Goal: Information Seeking & Learning: Learn about a topic

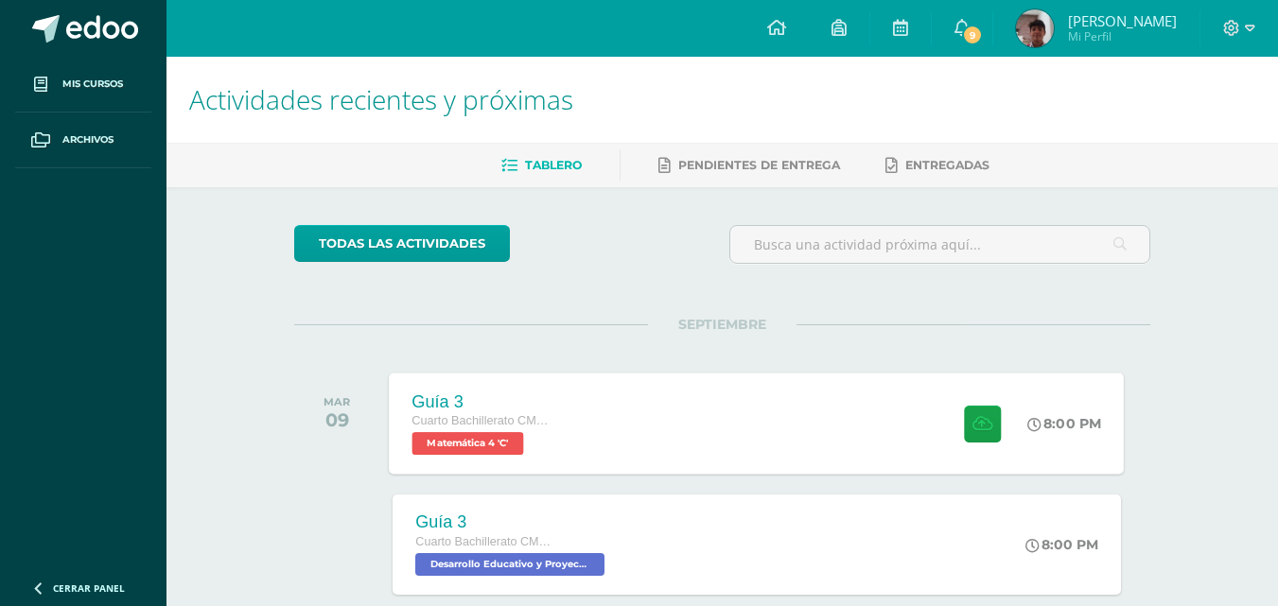
click at [841, 448] on div "Guía 3 Cuarto Bachillerato CMP Bachillerato en CCLL con Orientación en Computac…" at bounding box center [757, 423] width 735 height 101
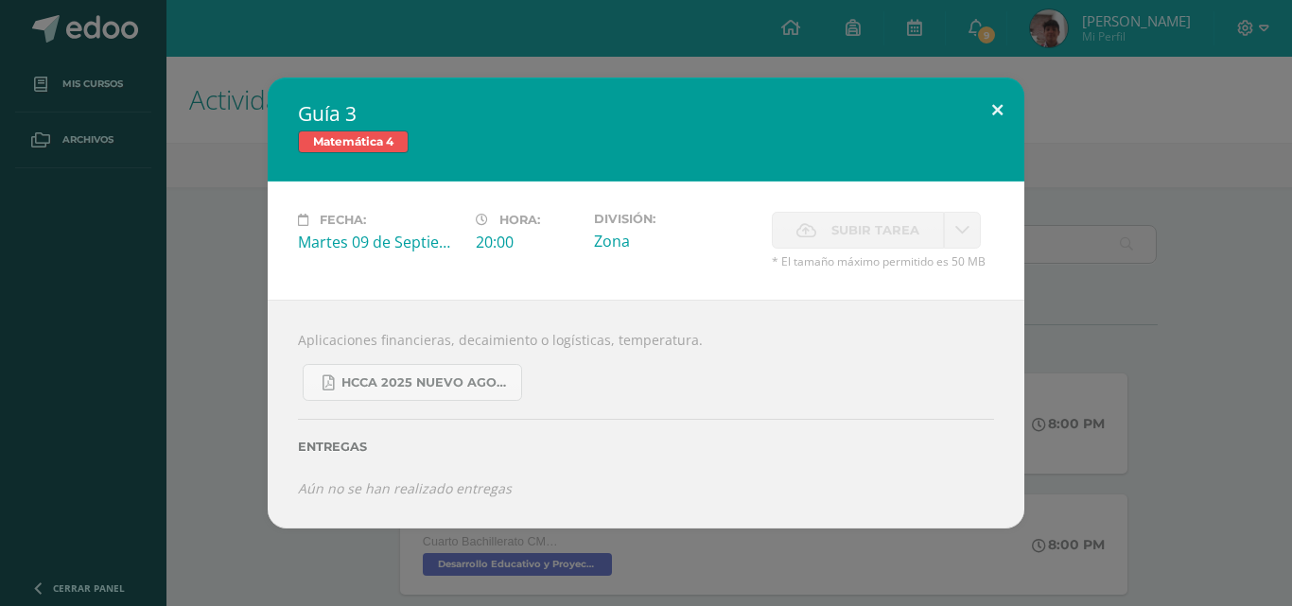
click at [990, 110] on button at bounding box center [997, 110] width 54 height 64
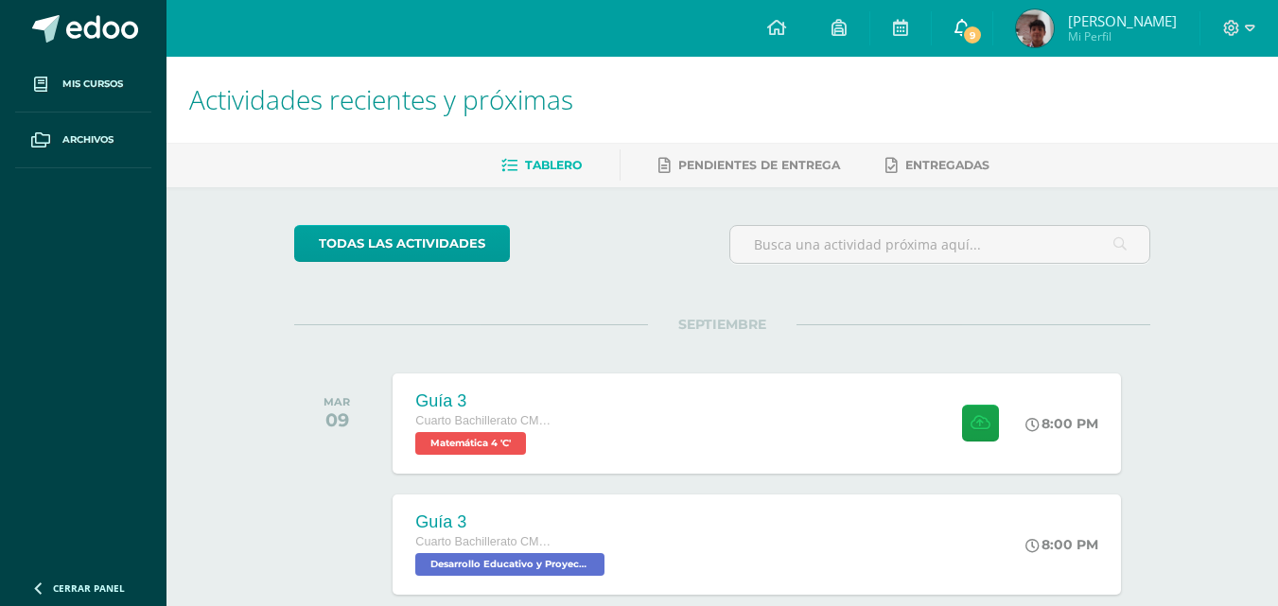
click at [974, 33] on span "9" at bounding box center [972, 35] width 21 height 21
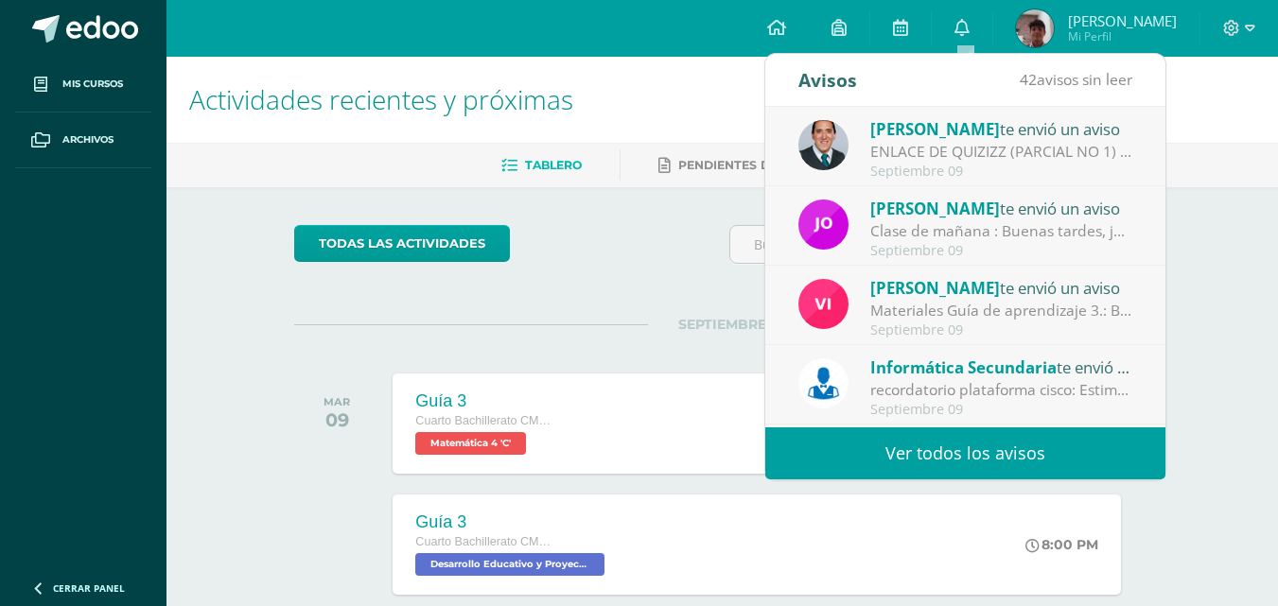
click at [1007, 152] on div "ENLACE DE QUIZIZZ (PARCIAL NO 1) / IV UNIDAD: Buenas tardes/noches Estimados to…" at bounding box center [1001, 152] width 263 height 22
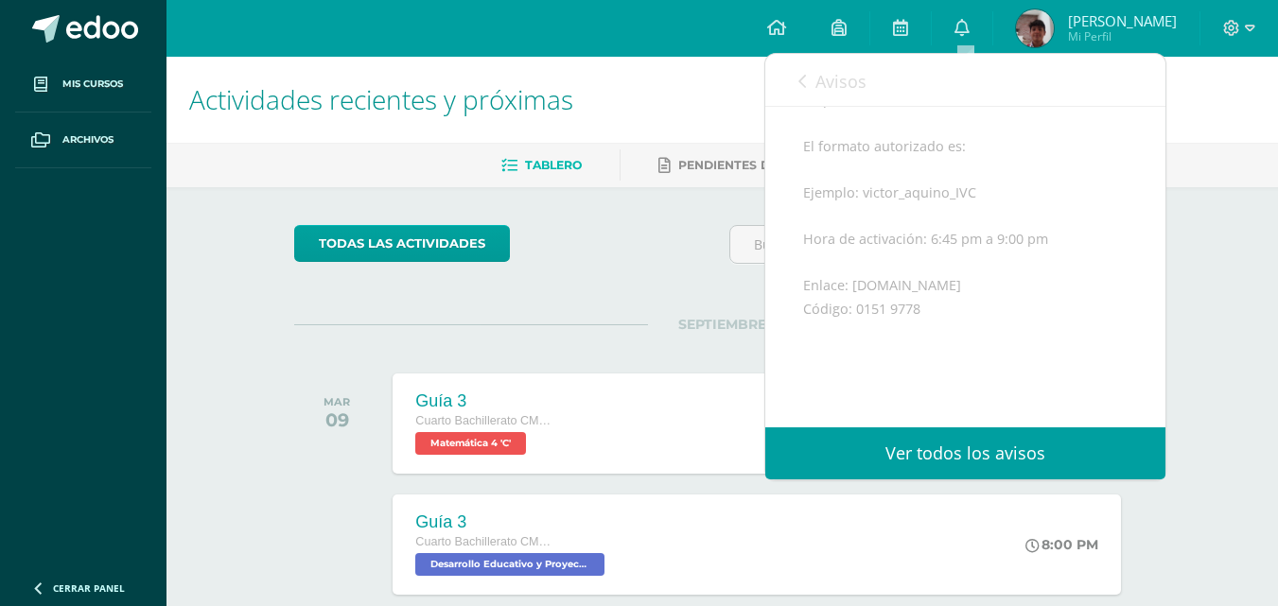
scroll to position [455, 0]
drag, startPoint x: 855, startPoint y: 331, endPoint x: 919, endPoint y: 332, distance: 64.3
click at [919, 332] on div "Buenas tardes/noches Estimados todos Bendiciones, Por medio de la presente les …" at bounding box center [965, 156] width 324 height 602
copy div "0151 9778"
click at [962, 314] on div "Buenas tardes/noches Estimados todos Bendiciones, Por medio de la presente les …" at bounding box center [965, 156] width 324 height 602
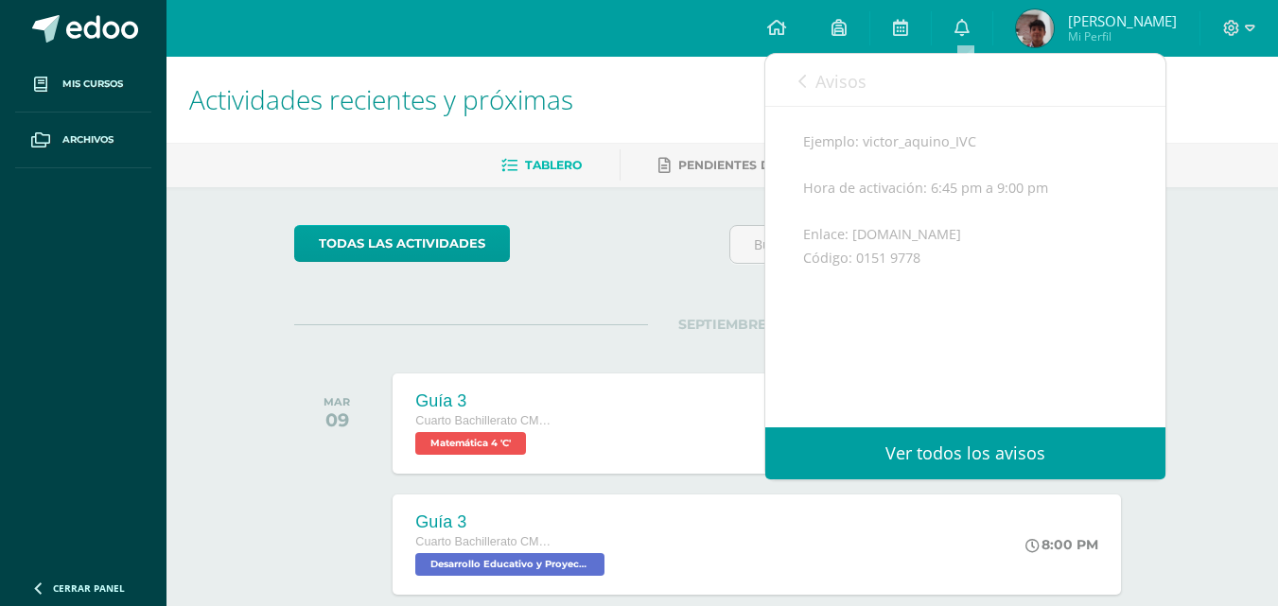
scroll to position [512, 0]
click at [962, 246] on div "Buenas tardes/noches Estimados todos Bendiciones, Por medio de la presente les …" at bounding box center [965, 108] width 324 height 602
drag, startPoint x: 957, startPoint y: 246, endPoint x: 850, endPoint y: 255, distance: 107.3
click at [850, 255] on div "Buenas tardes/noches Estimados todos Bendiciones, Por medio de la presente les …" at bounding box center [965, 108] width 324 height 602
click at [1010, 284] on div "Buenas tardes/noches Estimados todos Bendiciones, Por medio de la presente les …" at bounding box center [965, 108] width 324 height 602
